Goal: Navigation & Orientation: Find specific page/section

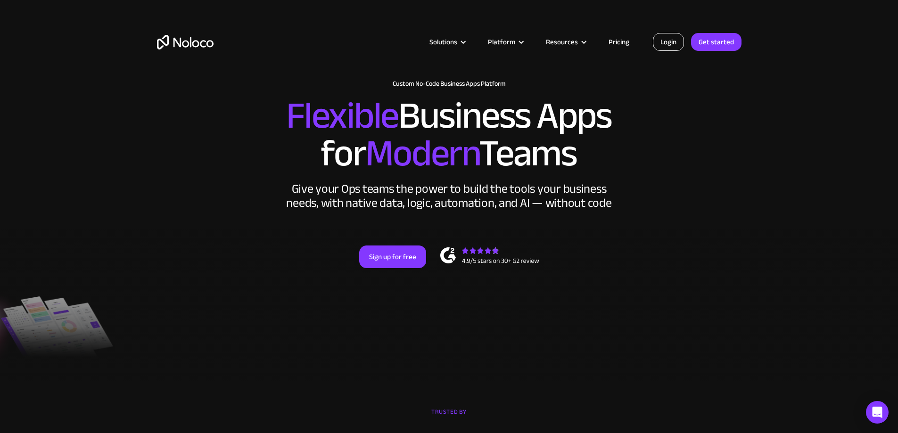
click at [670, 41] on link "Login" at bounding box center [668, 42] width 31 height 18
click at [673, 42] on link "Login" at bounding box center [668, 42] width 31 height 18
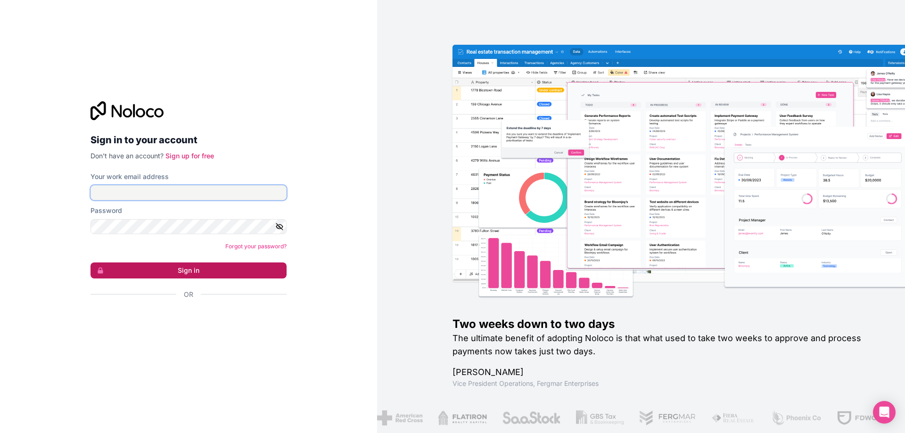
type input "[EMAIL_ADDRESS][DOMAIN_NAME]"
click at [170, 270] on button "Sign in" at bounding box center [188, 270] width 196 height 16
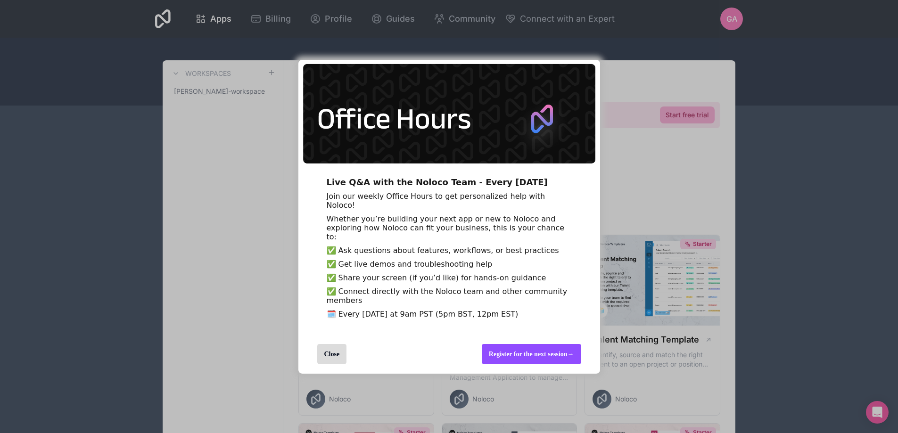
click at [534, 364] on div "Register for the next session →" at bounding box center [531, 354] width 99 height 20
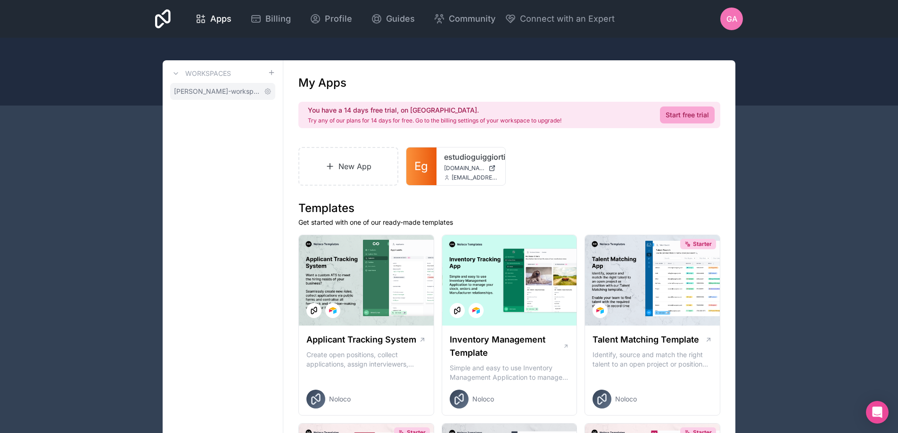
click at [209, 93] on span "[PERSON_NAME]-workspace" at bounding box center [217, 91] width 86 height 9
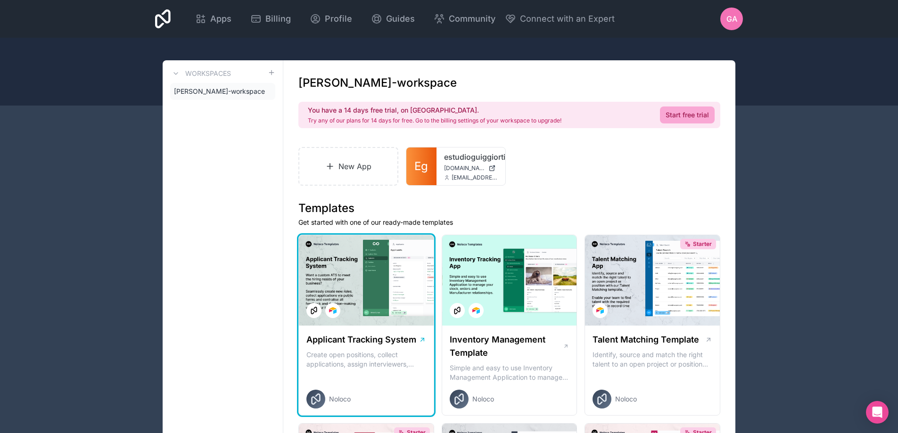
click at [365, 273] on div at bounding box center [366, 280] width 135 height 90
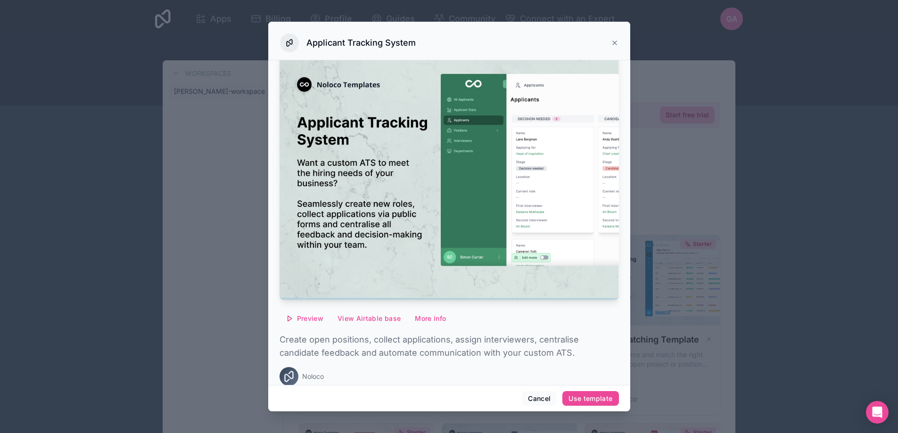
scroll to position [23, 0]
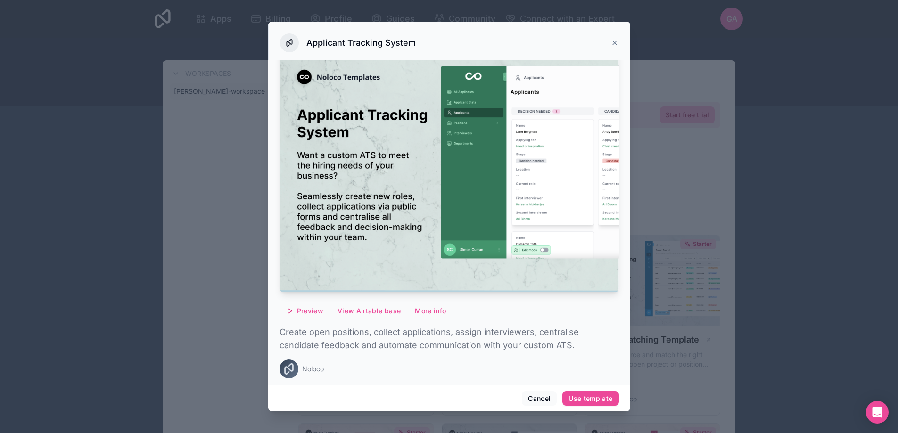
click at [613, 40] on icon at bounding box center [615, 43] width 8 height 8
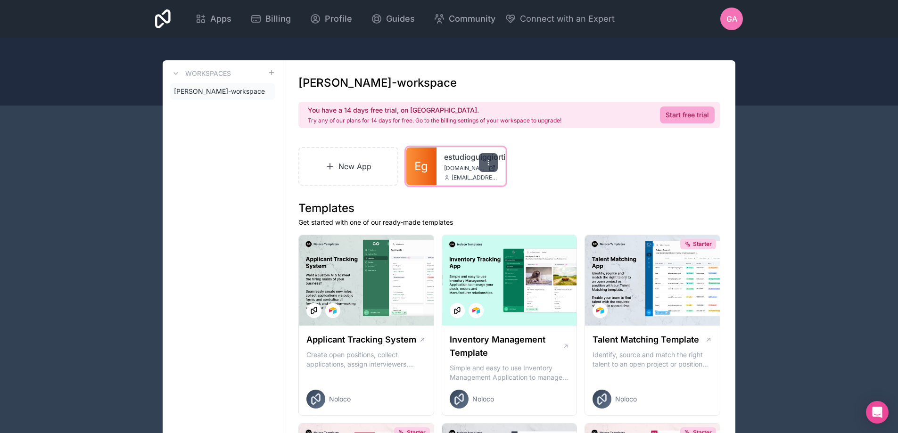
click at [489, 163] on icon at bounding box center [488, 163] width 8 height 8
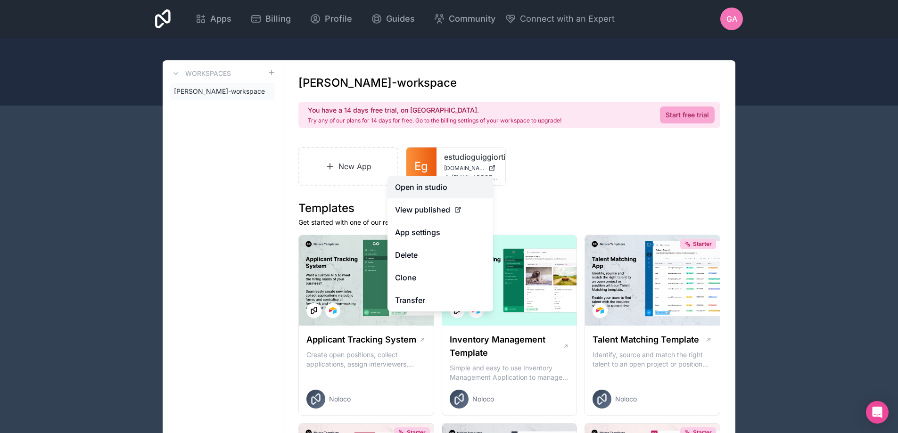
click at [432, 188] on link "Open in studio" at bounding box center [440, 187] width 106 height 23
